Goal: Find specific page/section: Find specific page/section

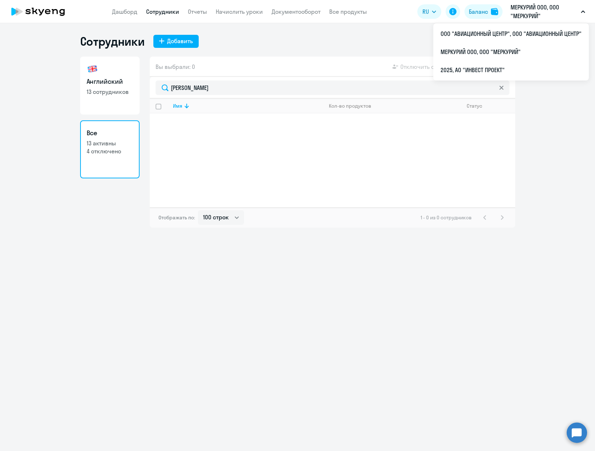
select select "100"
click at [485, 52] on li "МЕРКУРИЙ ООО, ООО "МЕРКУРИЙ"" at bounding box center [511, 52] width 156 height 18
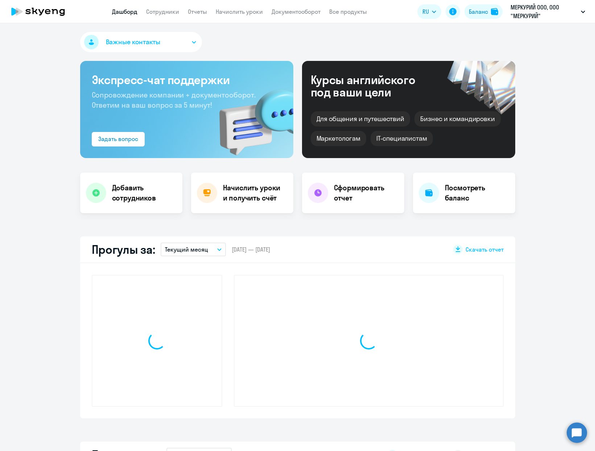
select select "30"
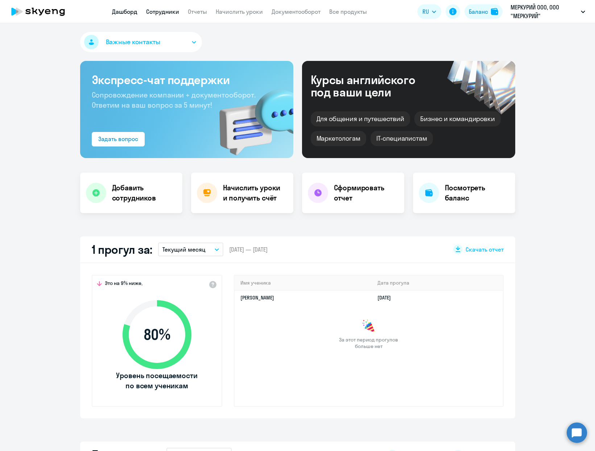
click at [164, 13] on link "Сотрудники" at bounding box center [162, 11] width 33 height 7
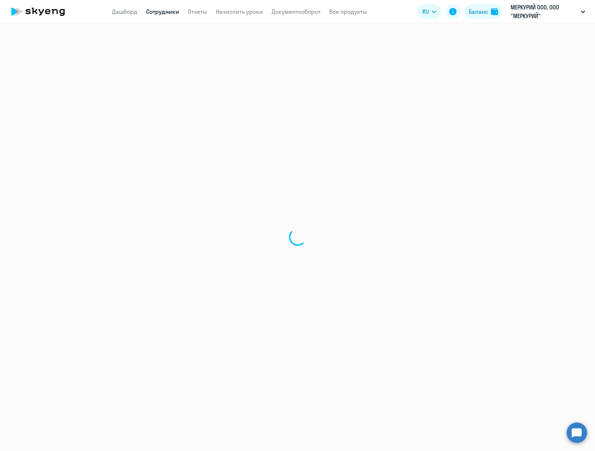
select select "30"
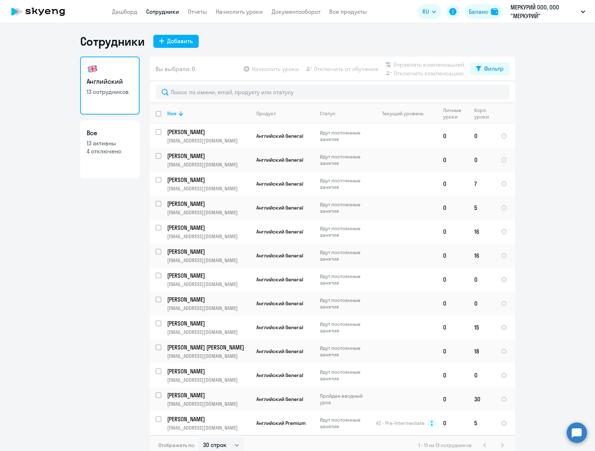
click at [104, 157] on link "Все 13 активны 4 отключено" at bounding box center [109, 149] width 59 height 58
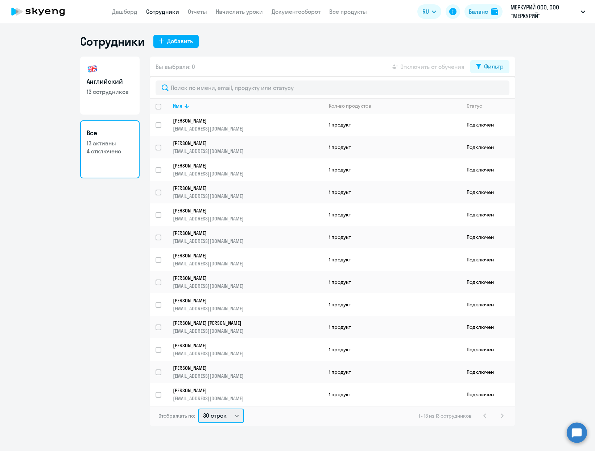
click at [219, 417] on select "30 строк 50 строк 100 строк" at bounding box center [221, 416] width 46 height 15
select select "100"
click at [198, 409] on select "30 строк 50 строк 100 строк" at bounding box center [221, 416] width 46 height 15
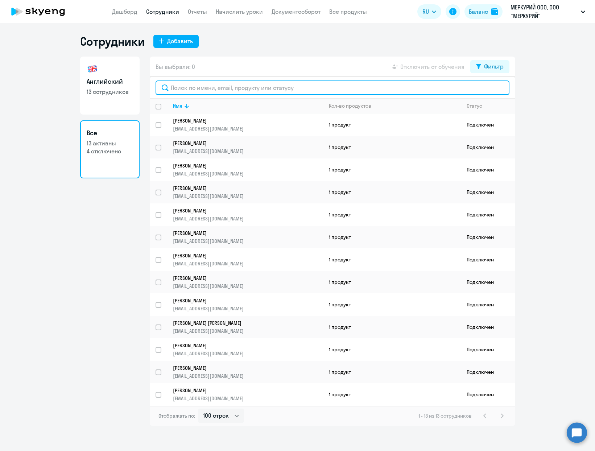
click at [239, 84] on input "text" at bounding box center [333, 88] width 354 height 15
paste input "№1096166"
type input "№1096166"
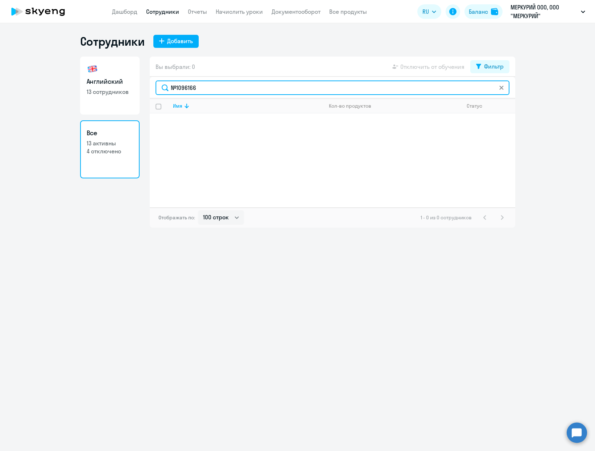
click at [192, 87] on input "№1096166" at bounding box center [333, 88] width 354 height 15
type input "r"
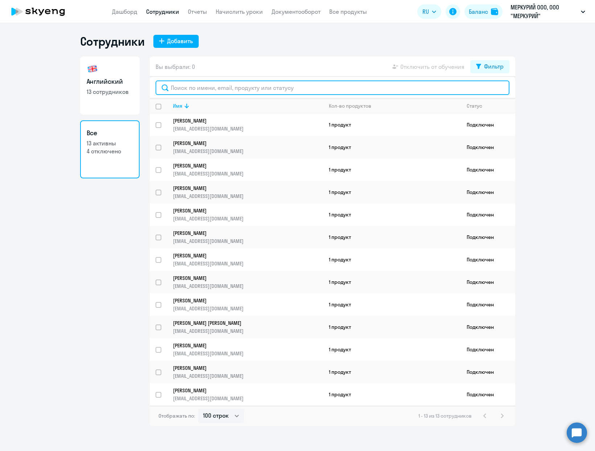
click at [192, 87] on input "text" at bounding box center [333, 88] width 354 height 15
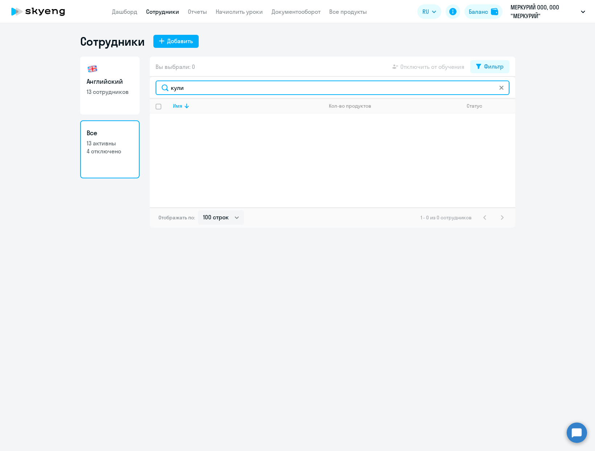
type input "кули"
